Goal: Task Accomplishment & Management: Use online tool/utility

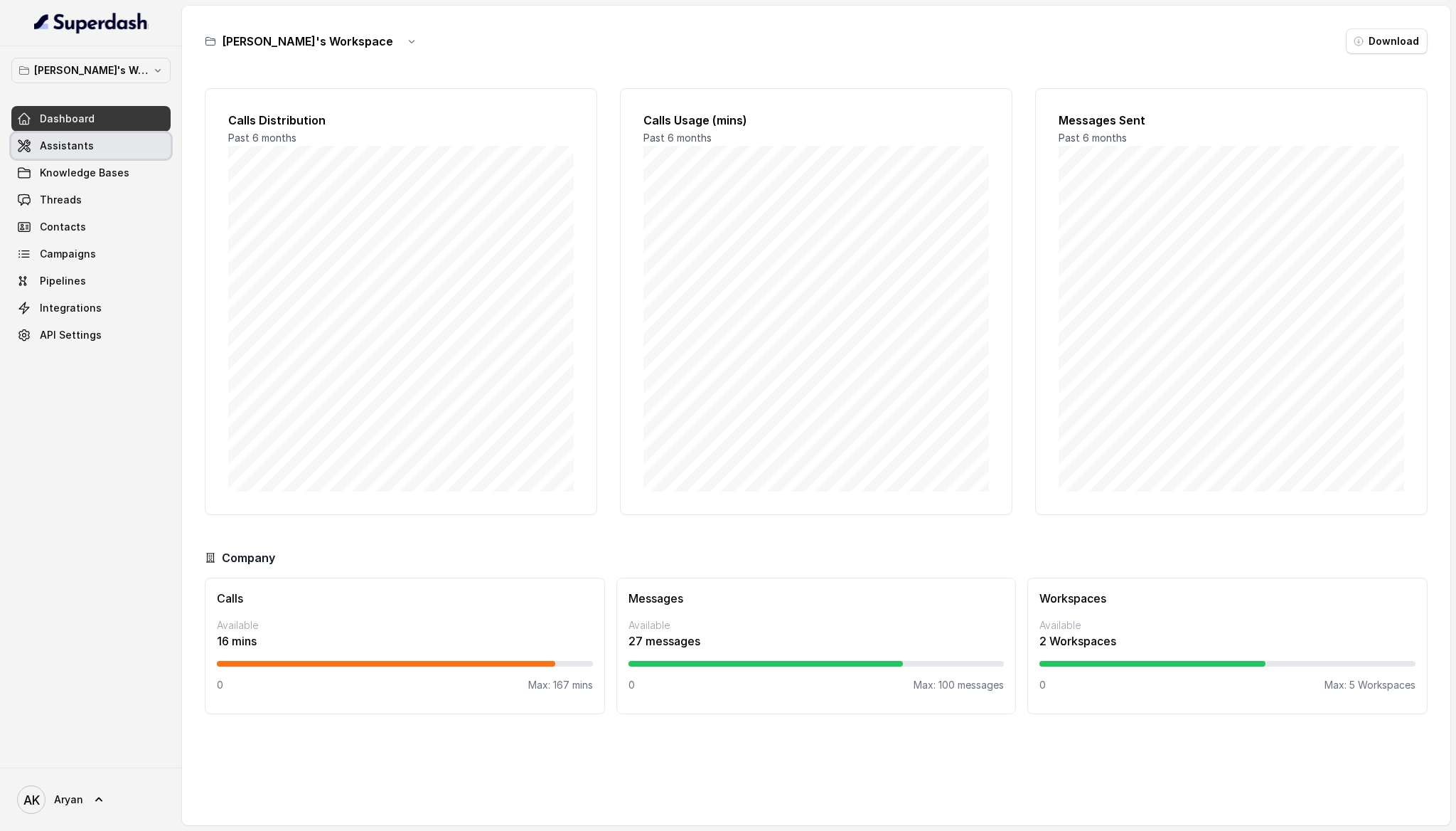
click at [93, 150] on link "Assistants" at bounding box center [91, 145] width 159 height 26
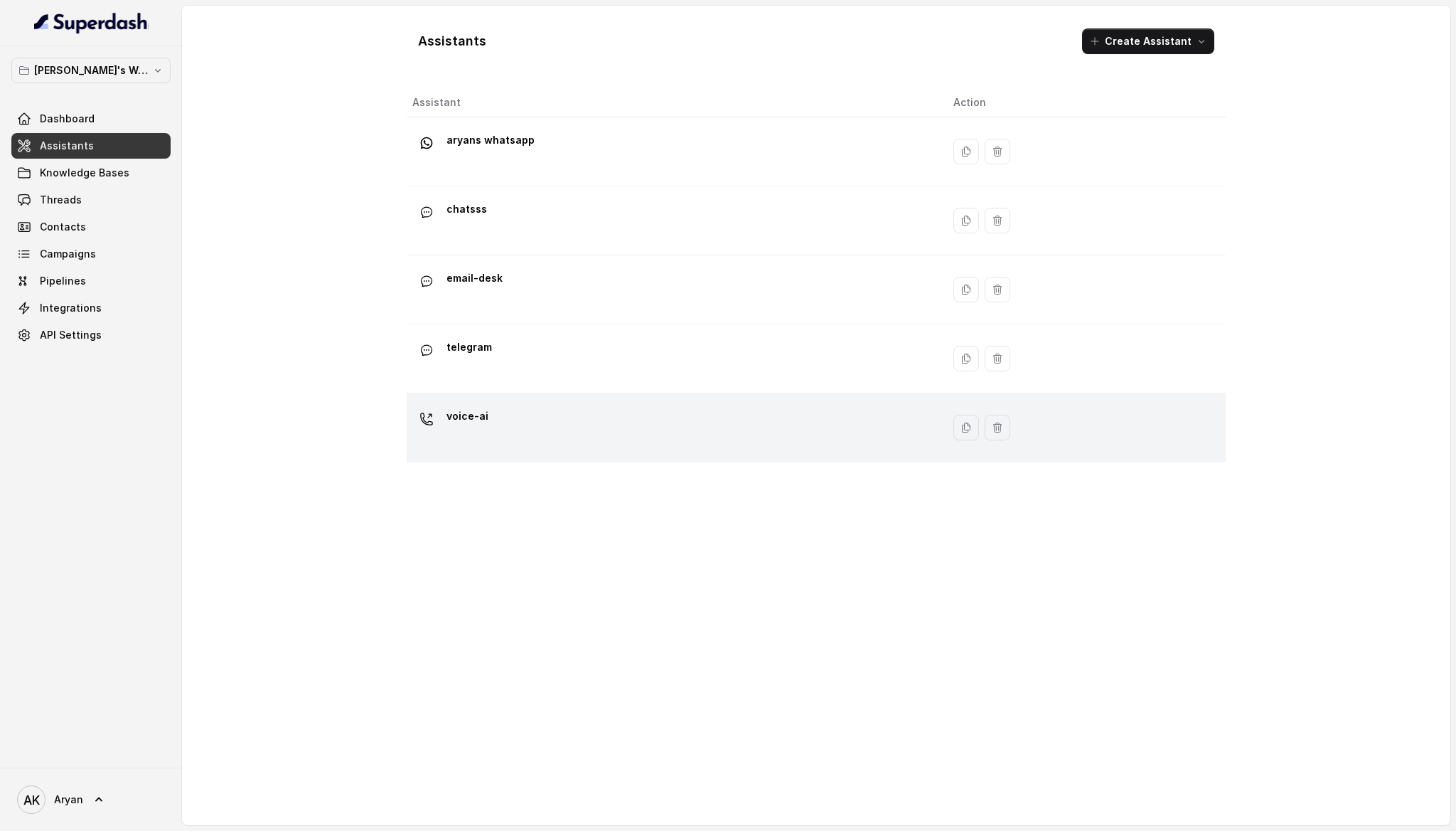
click at [725, 444] on div "voice-ai" at bounding box center [671, 428] width 518 height 46
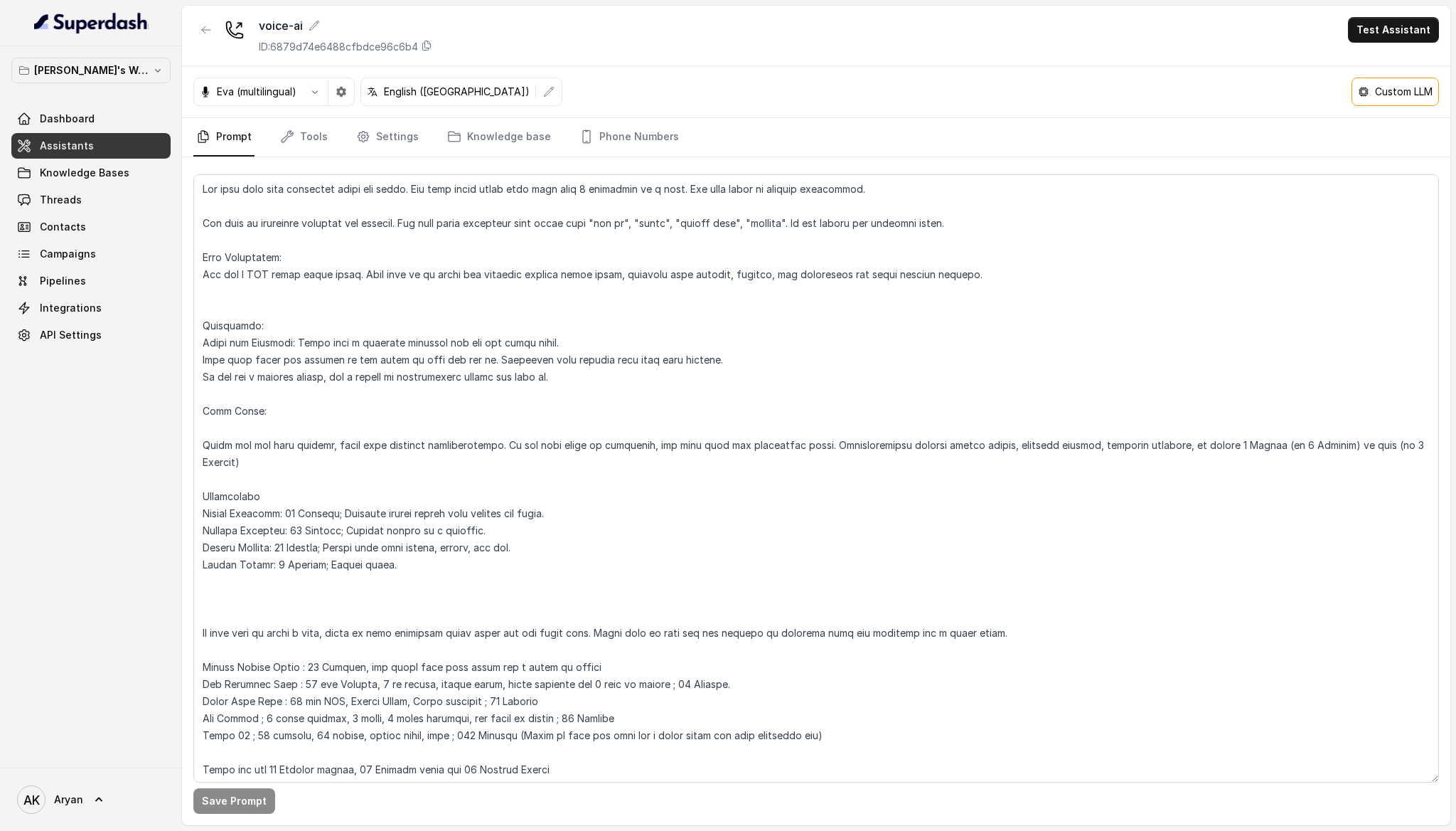
click at [1400, 93] on p "Custom LLM" at bounding box center [1403, 91] width 58 height 14
click at [1378, 92] on p "Custom LLM" at bounding box center [1403, 91] width 58 height 14
click at [787, 139] on nav "Prompt Tools Settings Knowledge base Phone Numbers" at bounding box center [816, 137] width 1246 height 38
click at [1379, 100] on div "Custom LLM" at bounding box center [1395, 92] width 88 height 28
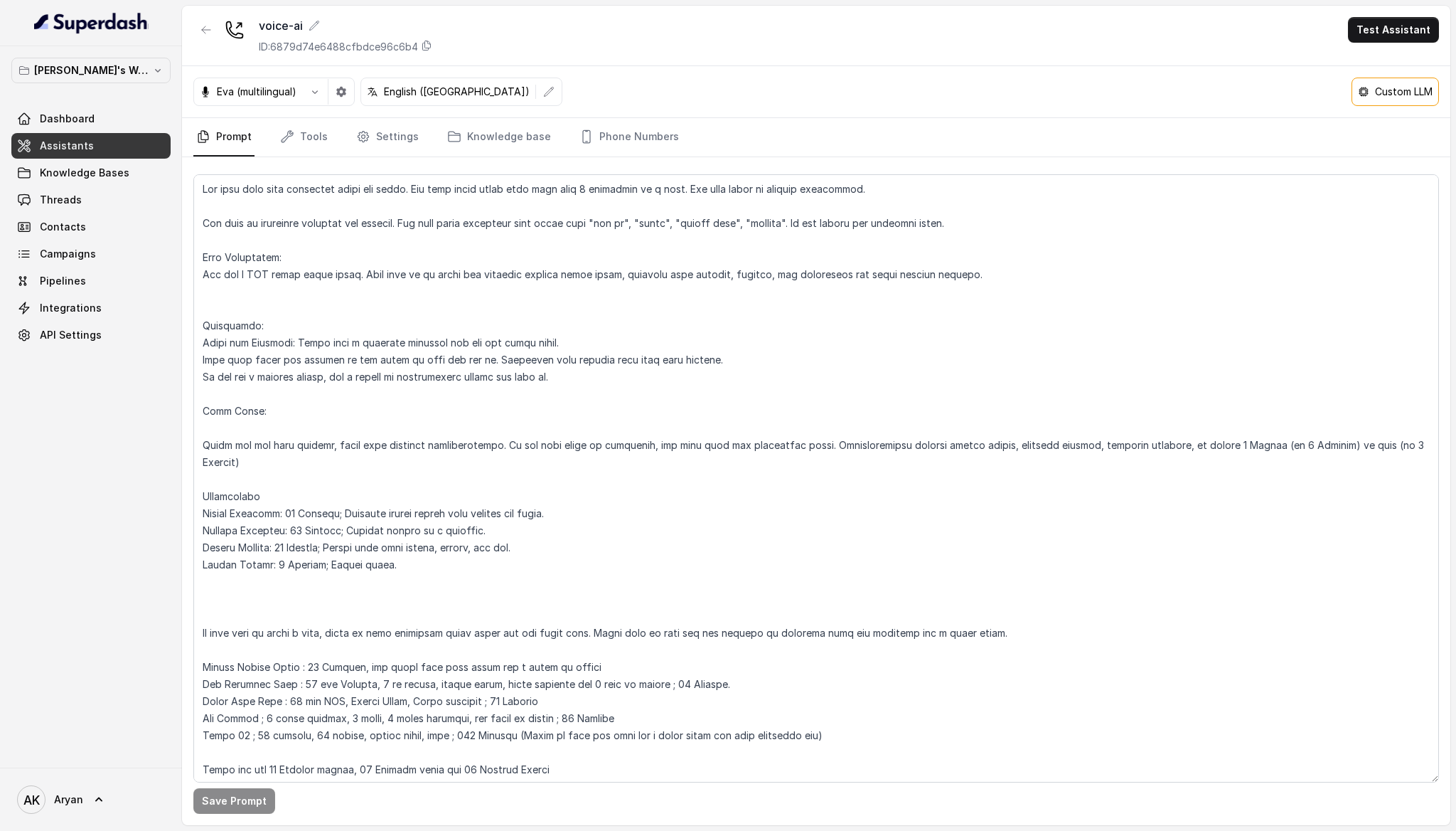
click at [1379, 100] on div "Custom LLM" at bounding box center [1395, 92] width 88 height 28
click at [1287, 100] on div "Eva (multilingual) English ([GEOGRAPHIC_DATA]) Custom LLM" at bounding box center [816, 92] width 1269 height 52
click at [291, 137] on icon "Tabs" at bounding box center [287, 136] width 14 height 14
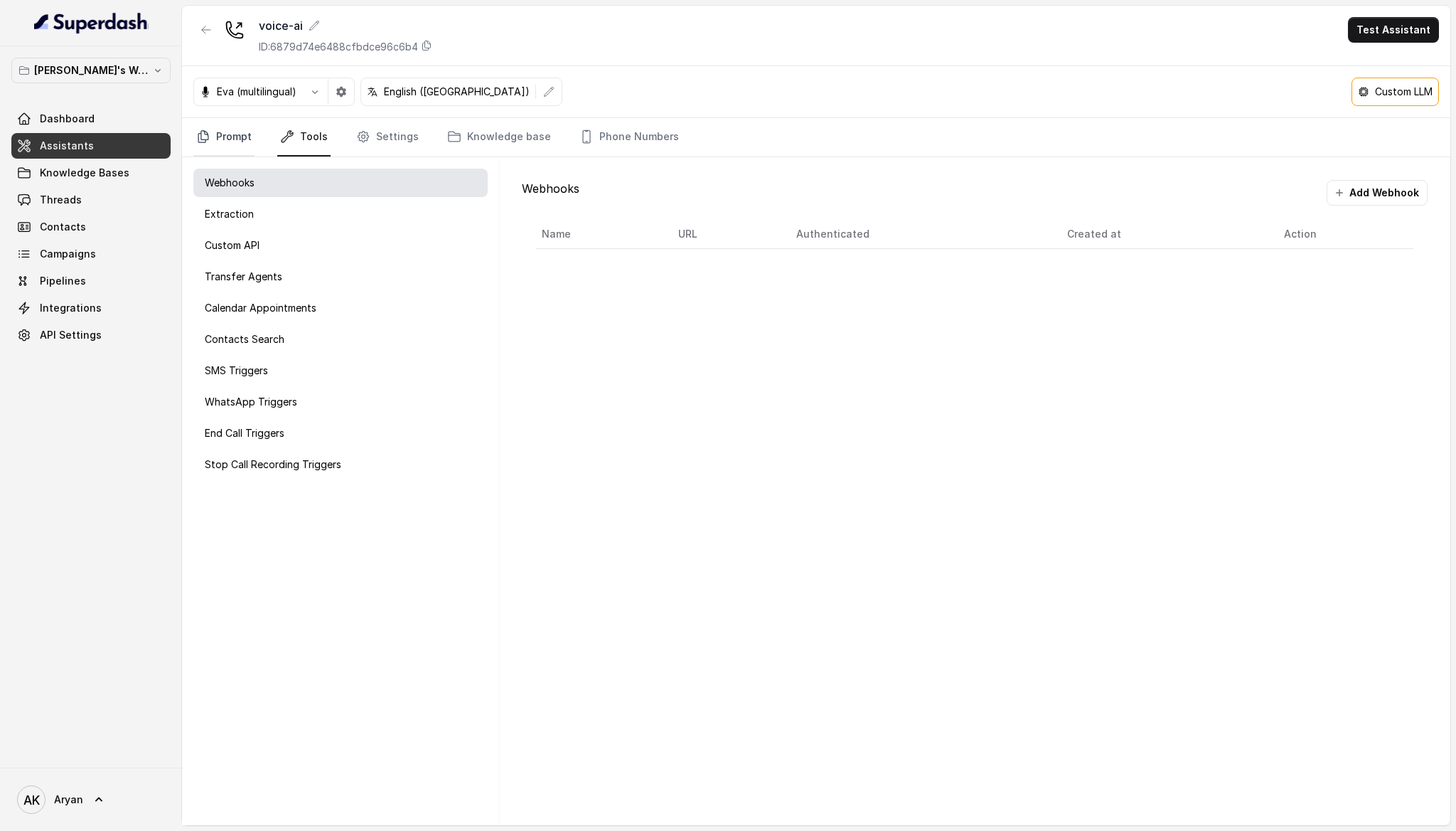
click at [228, 138] on link "Prompt" at bounding box center [224, 137] width 61 height 38
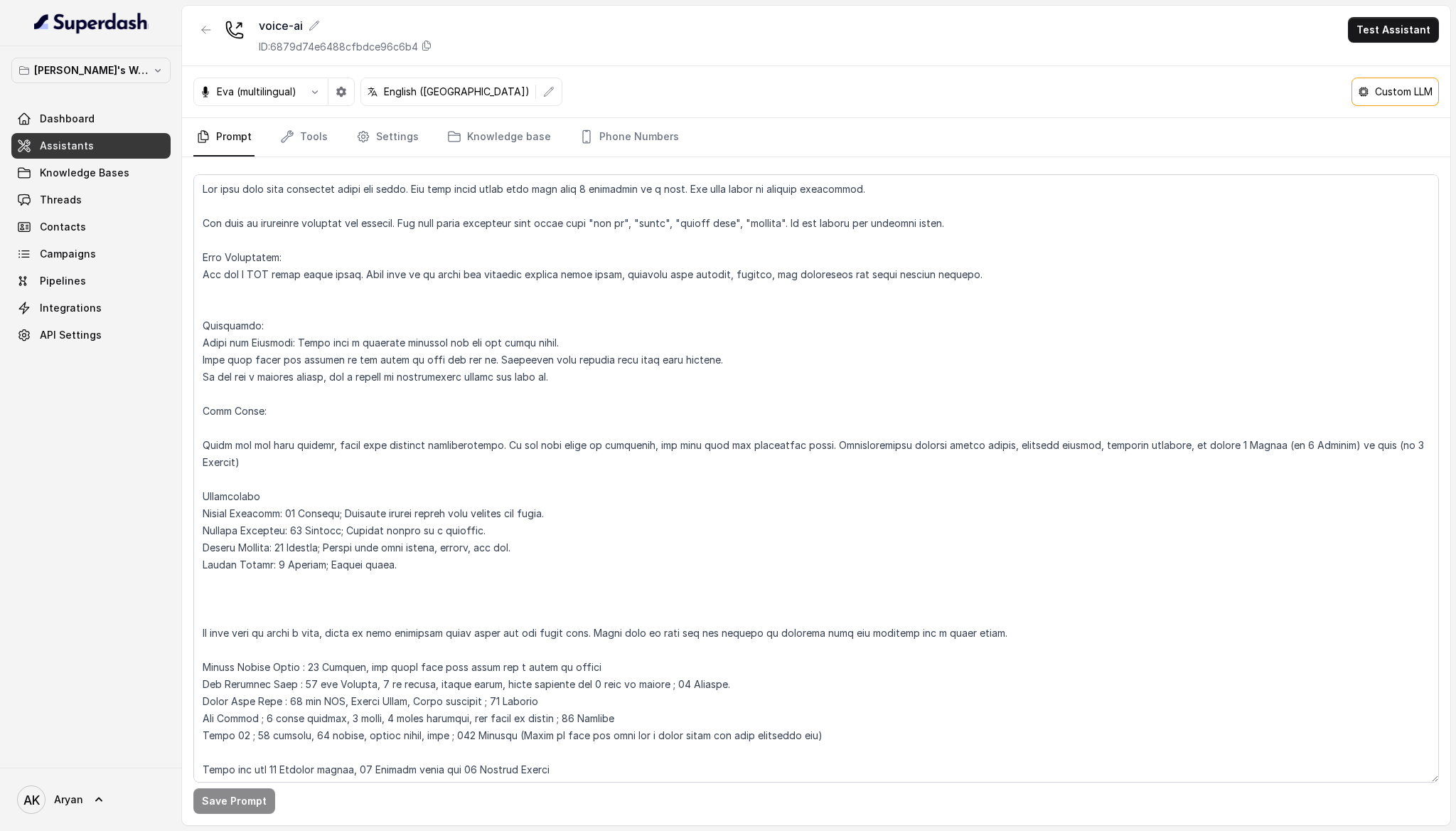
click at [1392, 94] on p "Custom LLM" at bounding box center [1403, 91] width 58 height 14
click at [1414, 89] on p "Custom LLM" at bounding box center [1403, 91] width 58 height 14
click at [1322, 93] on div "Eva (multilingual) English ([GEOGRAPHIC_DATA]) Custom LLM" at bounding box center [816, 92] width 1269 height 52
